Goal: Task Accomplishment & Management: Manage account settings

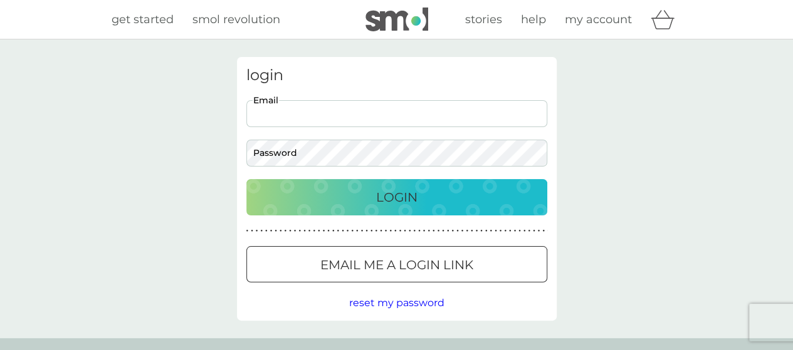
click at [498, 112] on input "Email" at bounding box center [396, 113] width 301 height 27
type input "lowri.emlyn@gmail.com"
click at [246, 179] on button "Login" at bounding box center [396, 197] width 301 height 36
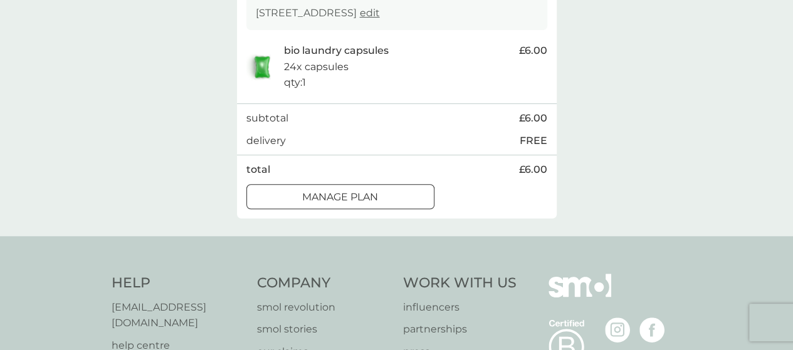
scroll to position [251, 0]
click at [336, 203] on div at bounding box center [340, 196] width 45 height 13
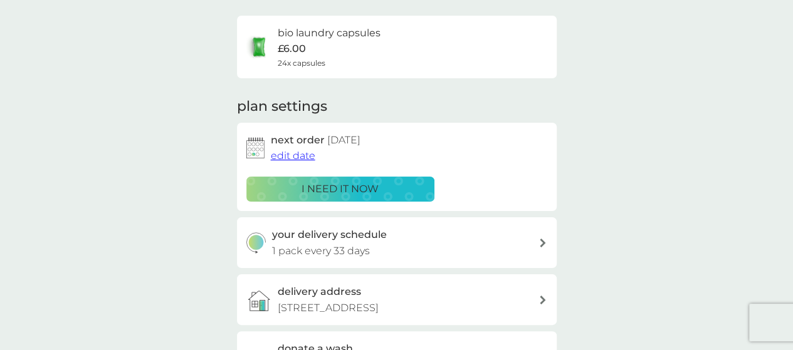
scroll to position [90, 0]
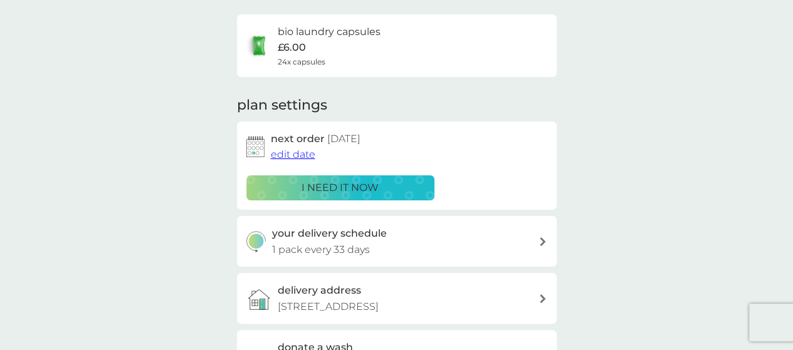
click at [333, 249] on p "1 pack every 33 days" at bounding box center [321, 250] width 98 height 16
select select "35"
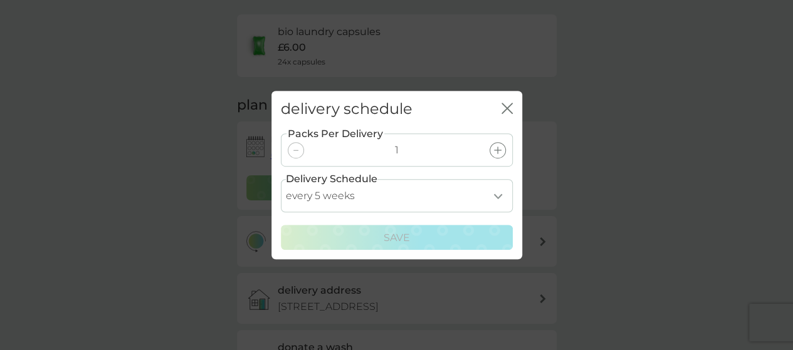
click at [509, 110] on icon "close" at bounding box center [506, 108] width 11 height 11
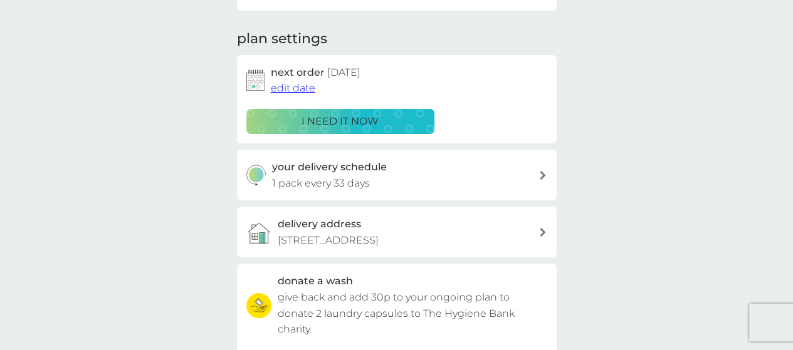
scroll to position [156, 0]
click at [297, 87] on span "edit date" at bounding box center [293, 89] width 44 height 12
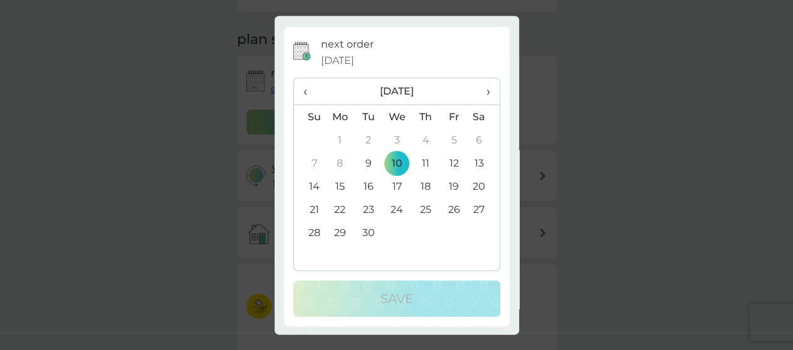
scroll to position [26, 0]
click at [479, 93] on span "›" at bounding box center [483, 91] width 13 height 26
click at [392, 182] on td "15" at bounding box center [396, 186] width 29 height 23
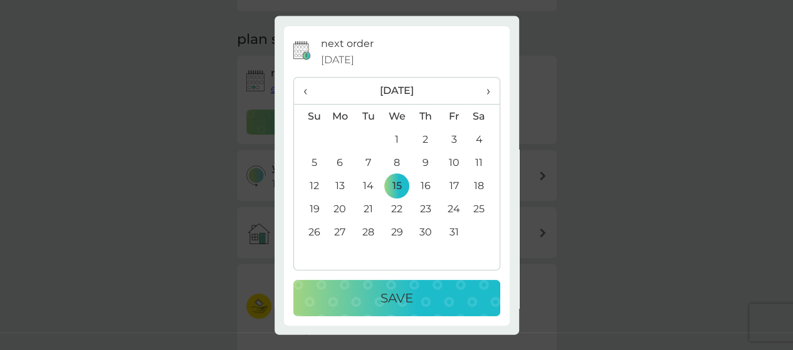
click at [392, 290] on p "Save" at bounding box center [396, 299] width 33 height 20
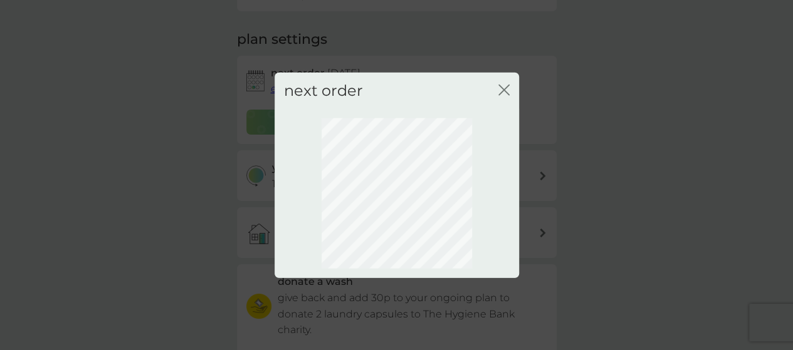
scroll to position [0, 0]
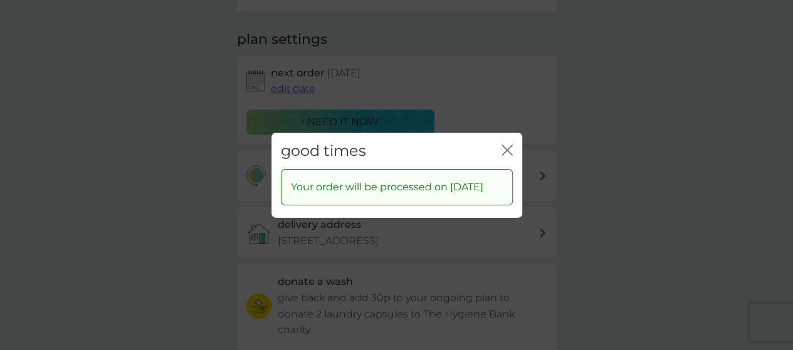
click at [506, 144] on icon "close" at bounding box center [506, 149] width 11 height 11
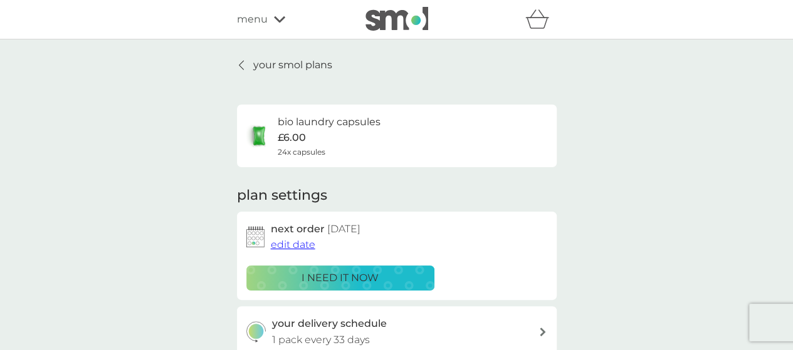
click at [310, 68] on p "your smol plans" at bounding box center [292, 65] width 79 height 16
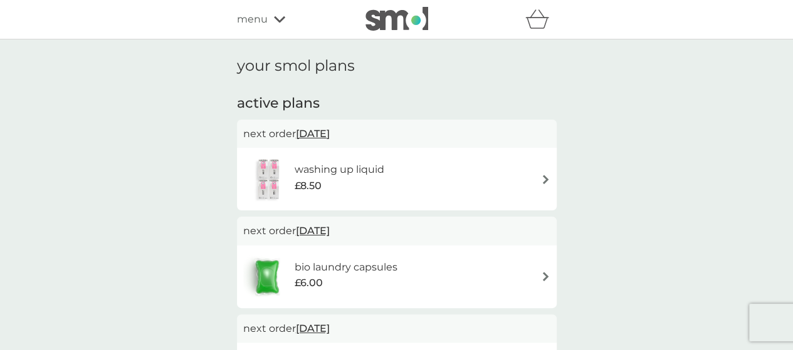
click at [274, 16] on icon at bounding box center [279, 20] width 11 height 8
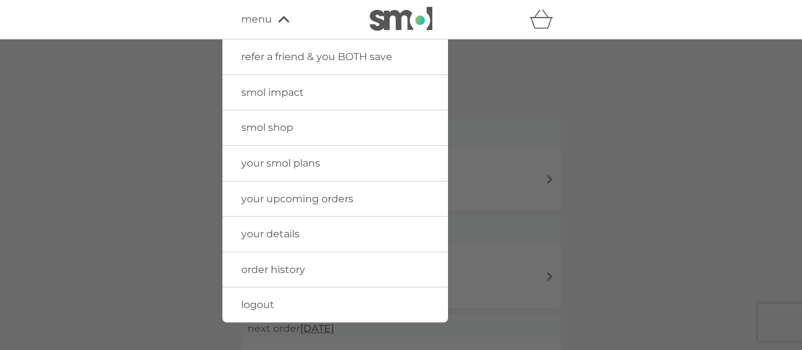
click at [263, 301] on span "logout" at bounding box center [257, 305] width 33 height 12
